Goal: Find specific page/section: Find specific page/section

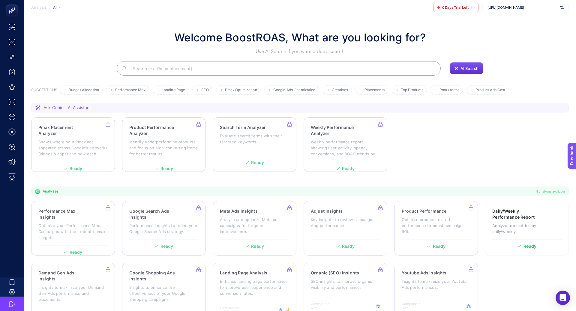
click at [499, 7] on span "[URL][DOMAIN_NAME]" at bounding box center [522, 7] width 70 height 5
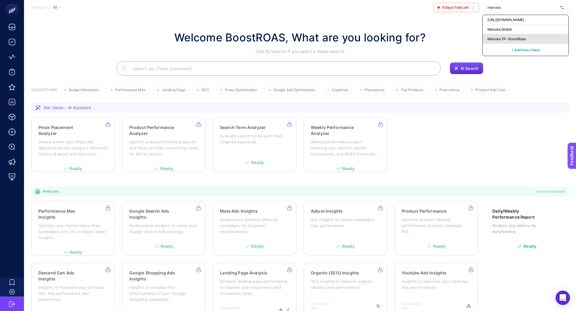
type input "manuka"
click at [503, 39] on span "Manuka TR - BoostRoas" at bounding box center [506, 39] width 38 height 5
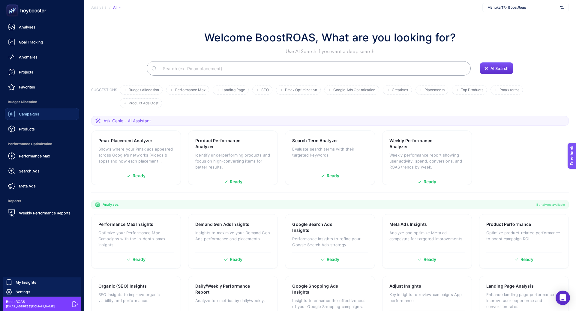
click at [45, 112] on link "Campaigns" at bounding box center [42, 114] width 74 height 12
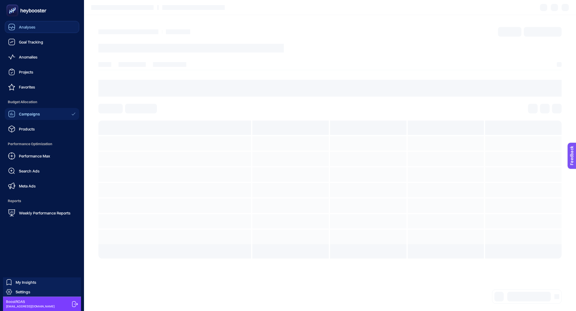
click at [17, 28] on div "Analyses" at bounding box center [21, 26] width 27 height 7
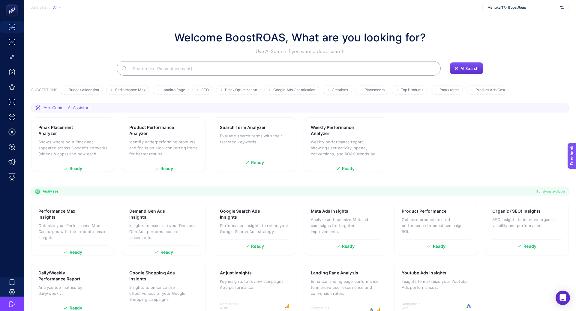
click at [199, 69] on input "Search" at bounding box center [282, 68] width 308 height 17
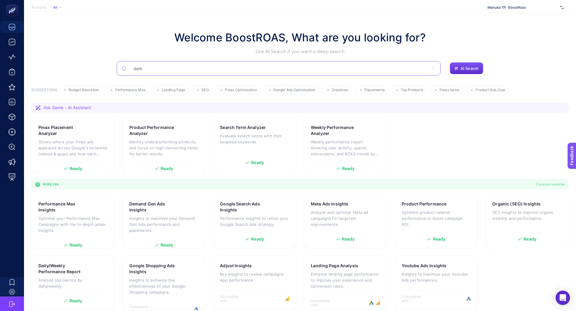
type input "dema"
click at [185, 67] on input "dema" at bounding box center [282, 68] width 308 height 17
type input "demand"
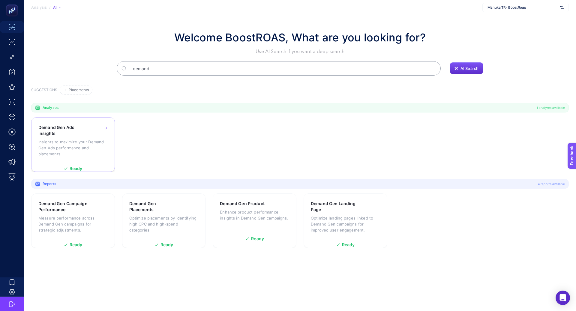
click at [64, 131] on h3 "Demand Gen Ads Insights" at bounding box center [63, 130] width 50 height 12
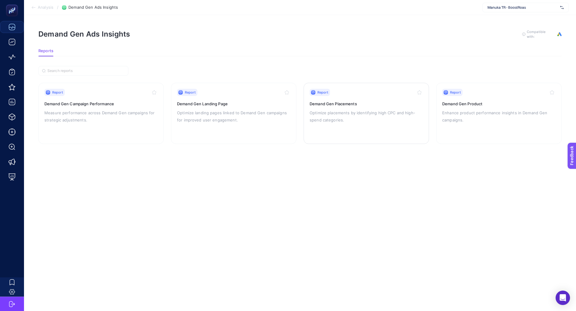
click at [360, 121] on p "Optimize placements by identifying high CPC and high-spend categories." at bounding box center [365, 116] width 113 height 14
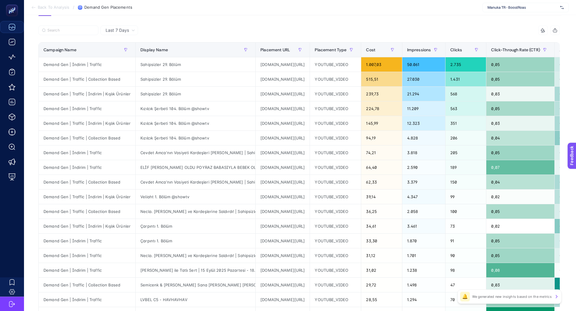
scroll to position [14, 0]
